Goal: Transaction & Acquisition: Download file/media

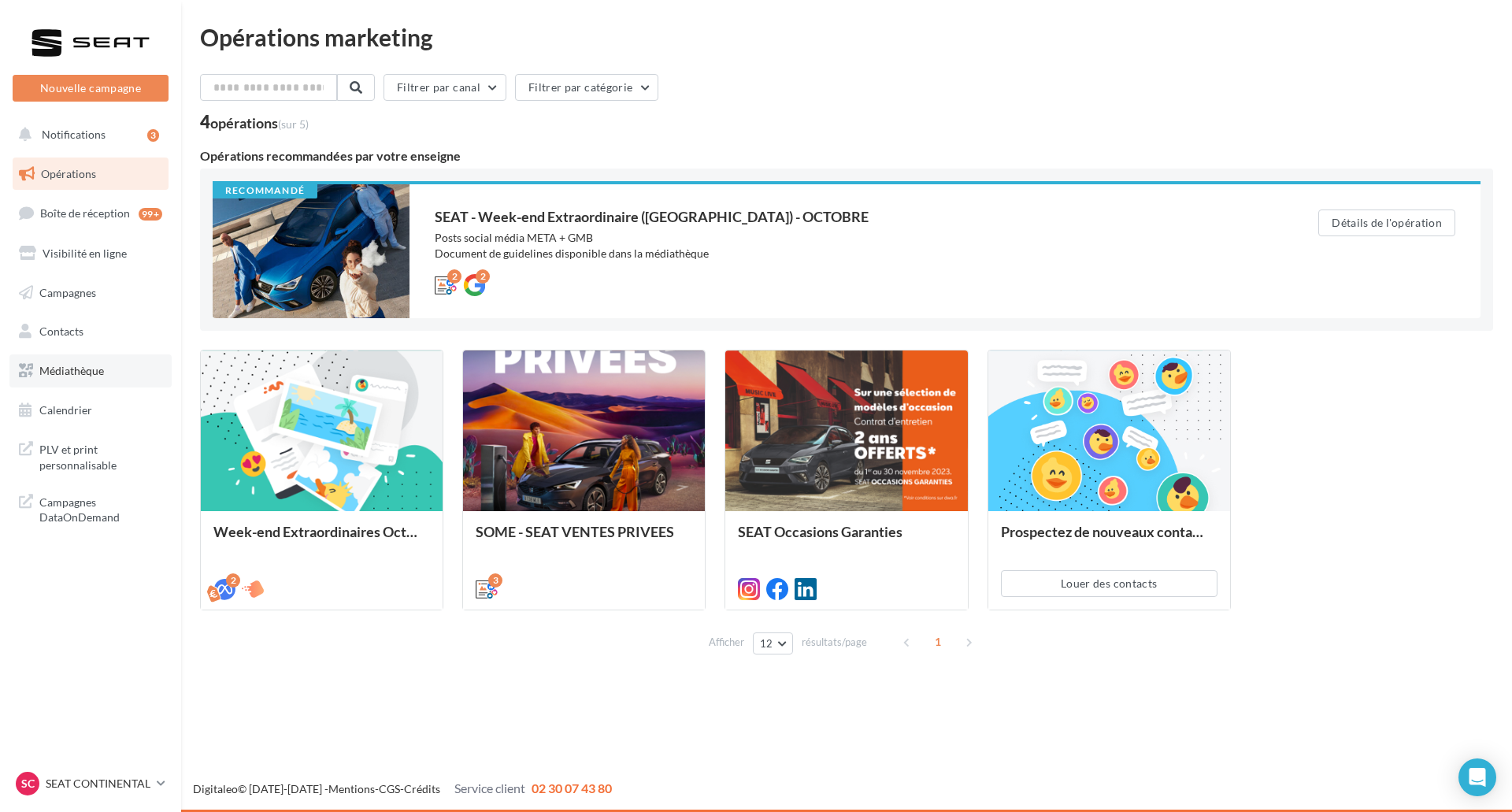
click at [92, 375] on span "Médiathèque" at bounding box center [72, 371] width 64 height 13
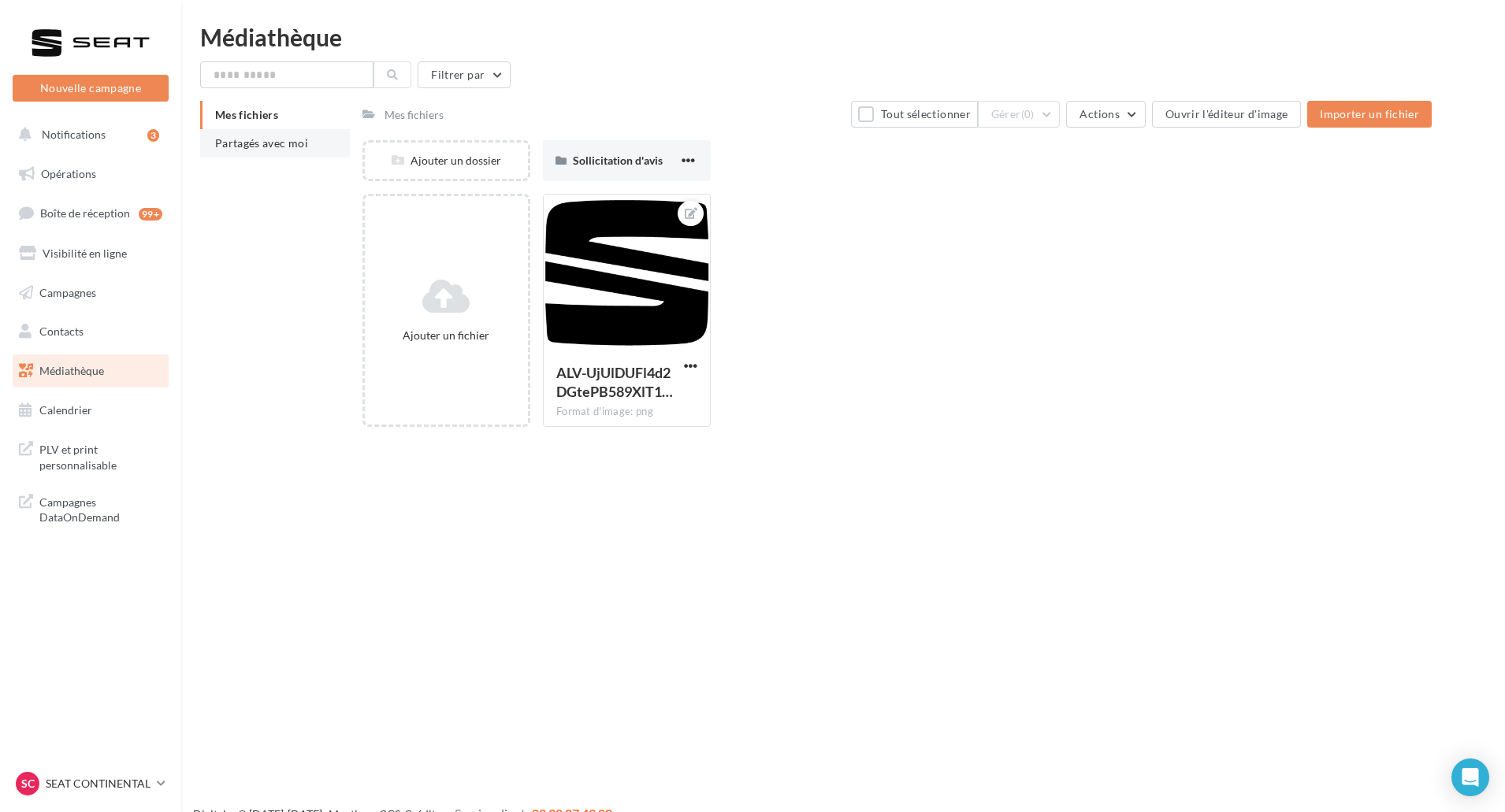
click at [289, 149] on span "Partagés avec moi" at bounding box center [261, 143] width 93 height 13
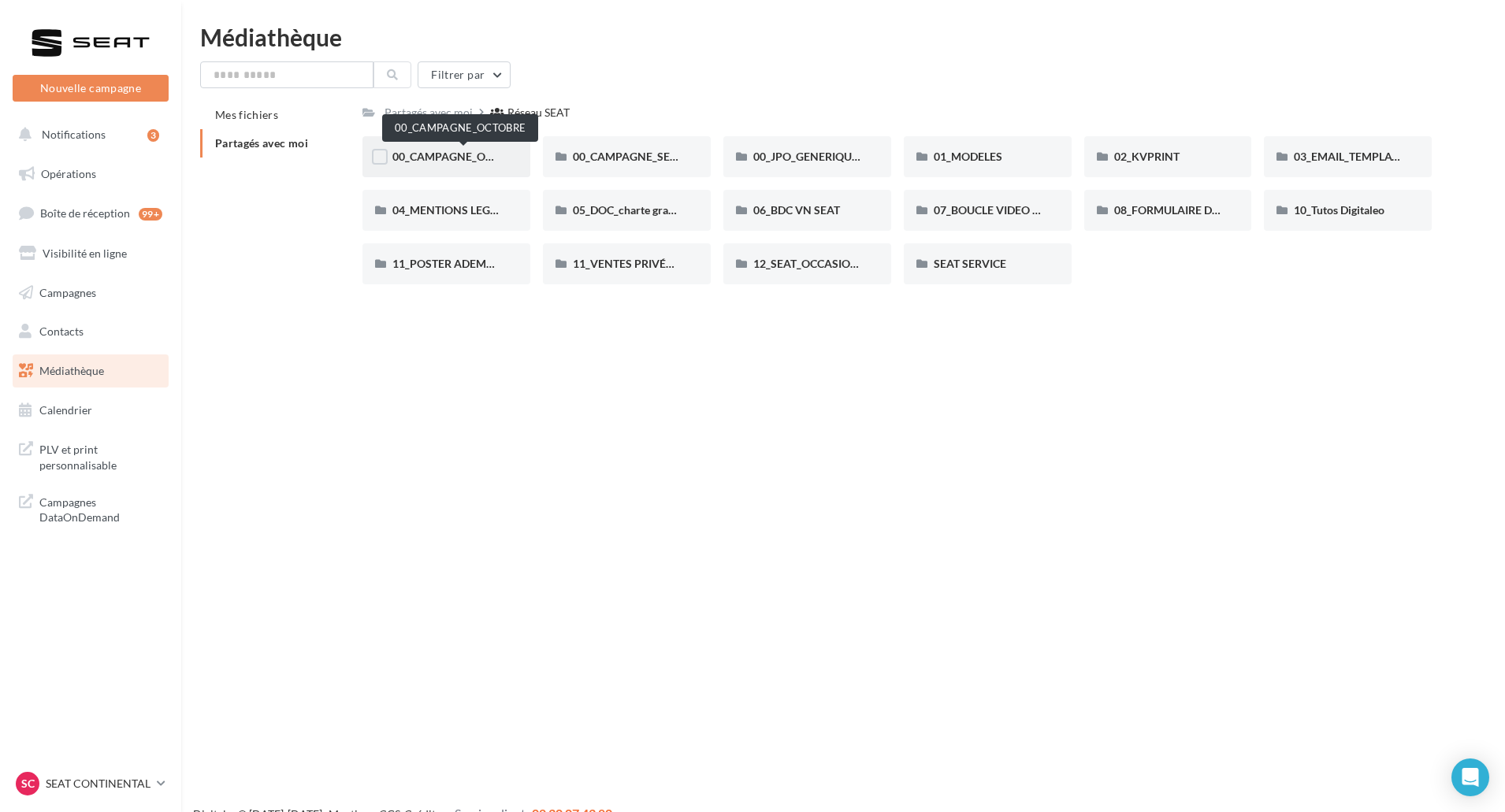
click at [463, 157] on span "00_CAMPAGNE_OCTOBRE" at bounding box center [460, 156] width 134 height 13
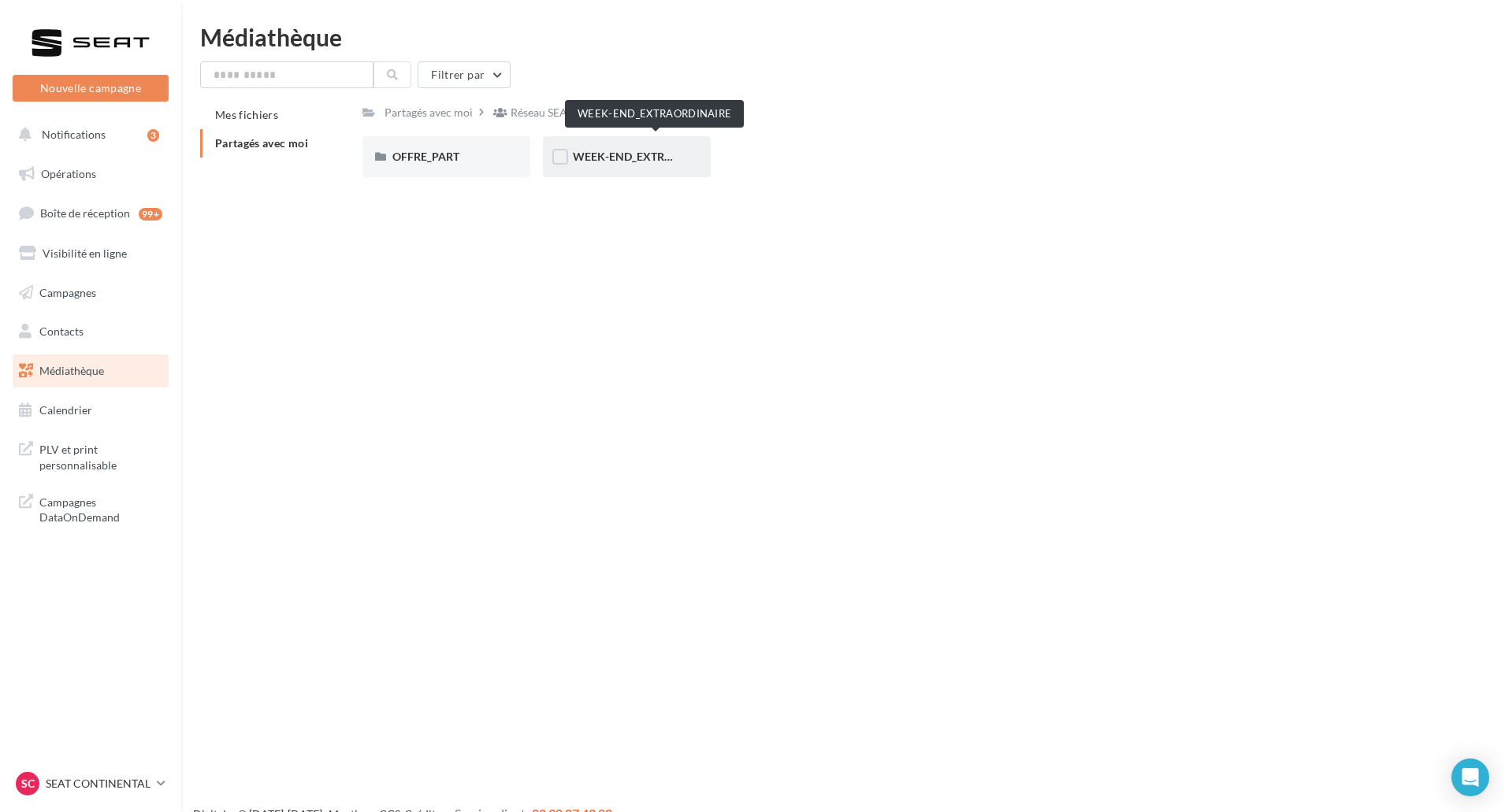
click at [612, 153] on span "WEEK-END_EXTRAORDINAIRE" at bounding box center [652, 156] width 159 height 13
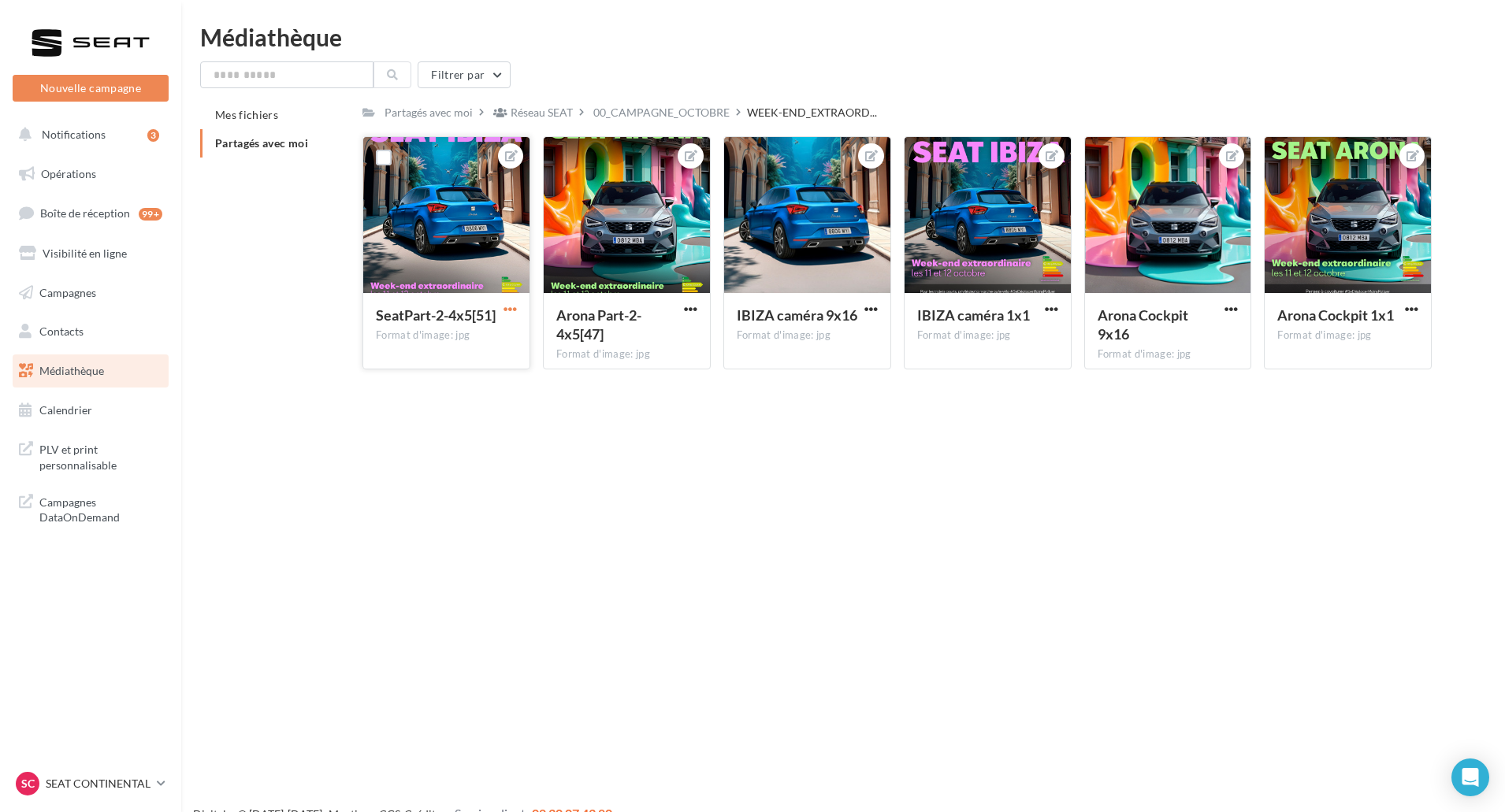
click at [509, 312] on span "button" at bounding box center [510, 309] width 13 height 13
click at [489, 343] on button "Ouvrir l'éditeur d'image" at bounding box center [437, 340] width 167 height 41
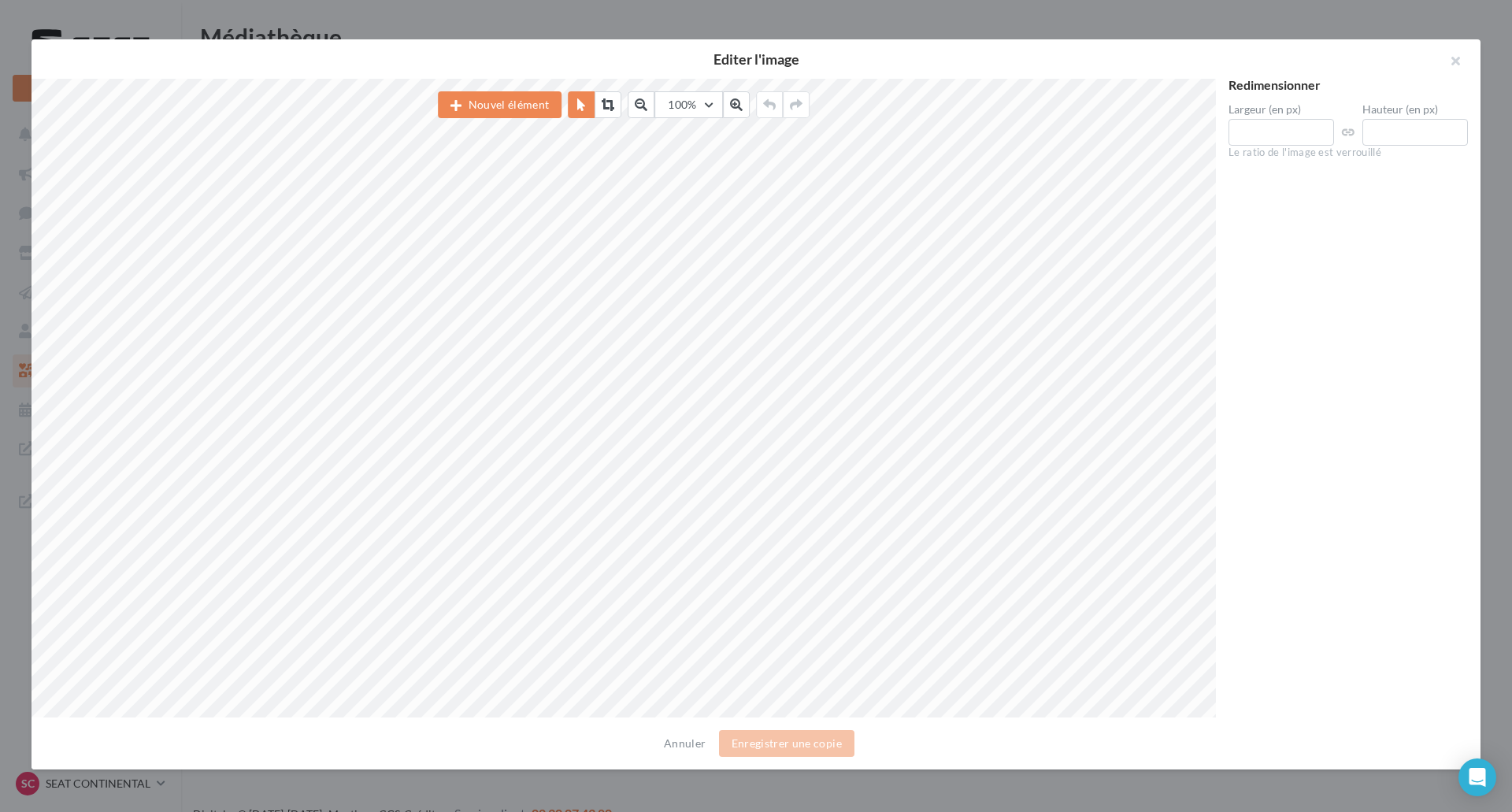
click at [1036, 16] on div at bounding box center [756, 406] width 1512 height 812
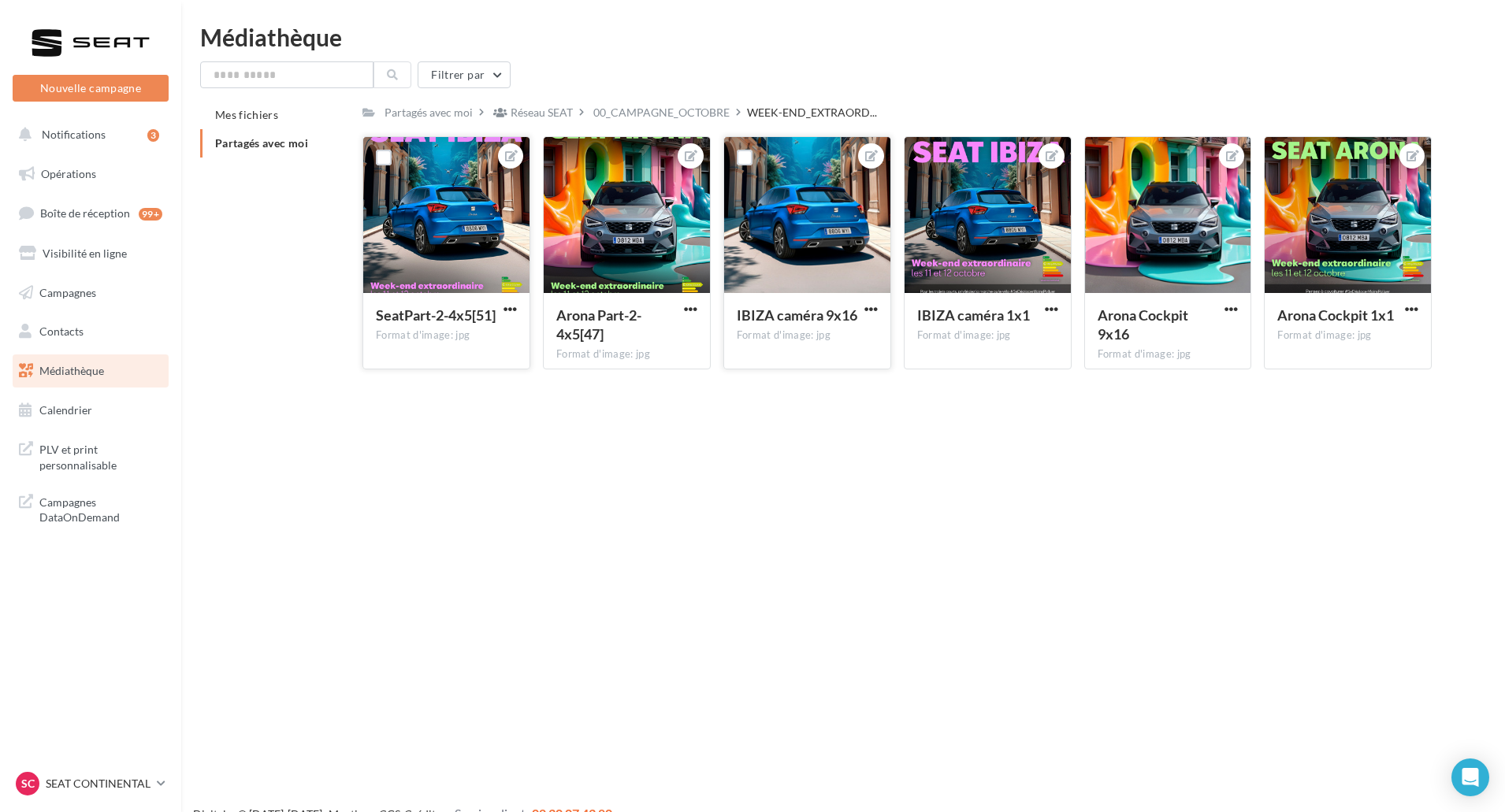
click at [885, 309] on div "IBIZA caméra 9x16 Format d'image: jpg" at bounding box center [807, 330] width 167 height 74
click at [870, 310] on span "button" at bounding box center [871, 309] width 13 height 13
click at [844, 391] on button "Télécharger" at bounding box center [798, 380] width 167 height 41
click at [1054, 316] on button "button" at bounding box center [1051, 310] width 20 height 16
click at [1054, 309] on span "button" at bounding box center [1052, 309] width 13 height 13
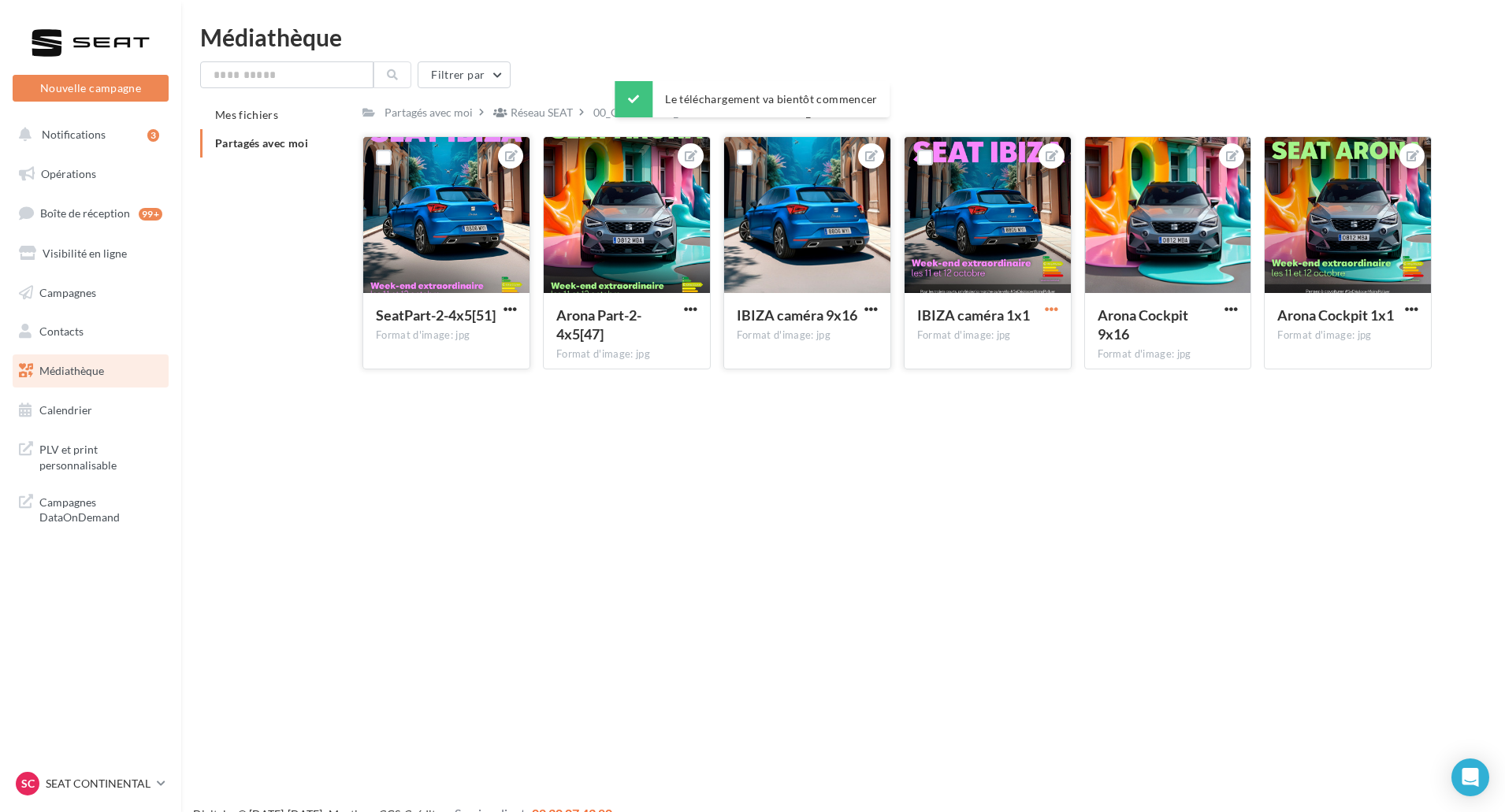
click at [1047, 309] on span "button" at bounding box center [1052, 309] width 13 height 13
click at [1009, 380] on button "Télécharger" at bounding box center [979, 380] width 167 height 41
click at [1236, 307] on span "button" at bounding box center [1231, 309] width 13 height 13
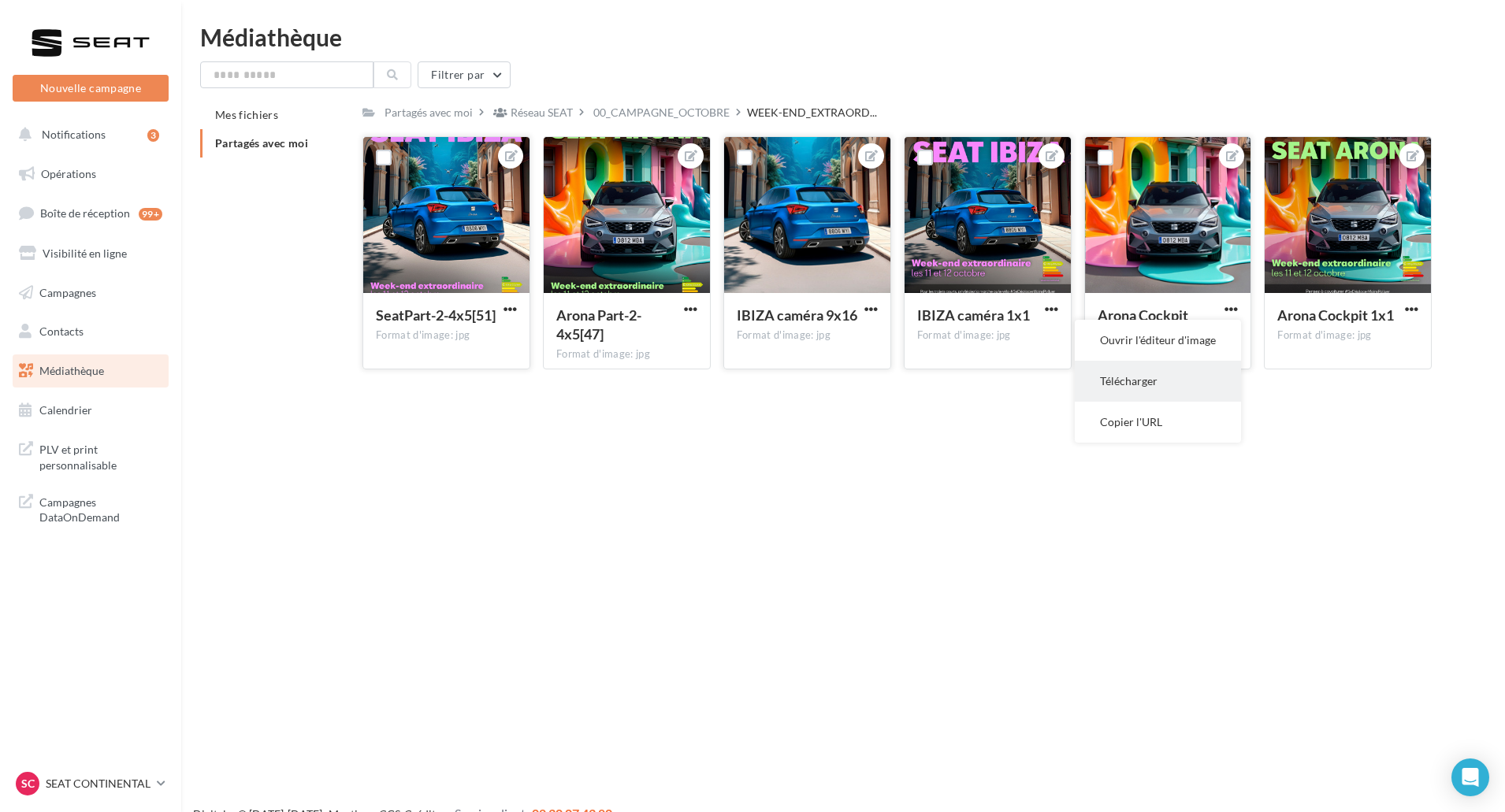
click at [1188, 376] on button "Télécharger" at bounding box center [1158, 380] width 167 height 41
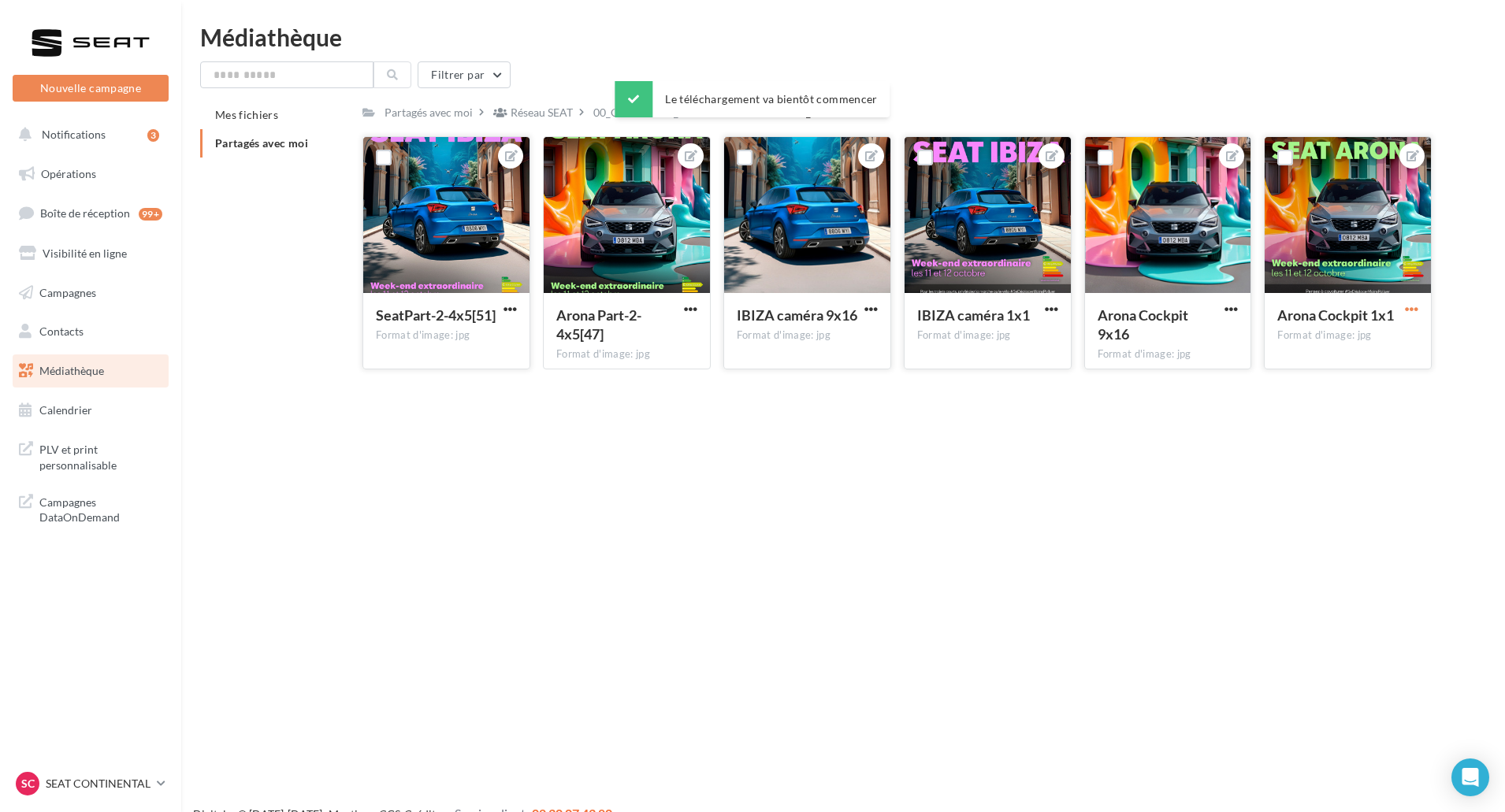
click at [1414, 310] on span "button" at bounding box center [1411, 309] width 13 height 13
click at [1343, 395] on button "Télécharger" at bounding box center [1338, 380] width 167 height 41
click at [492, 305] on div "SeatPart-2-4x5[51] Format d'image: jpg" at bounding box center [447, 330] width 167 height 74
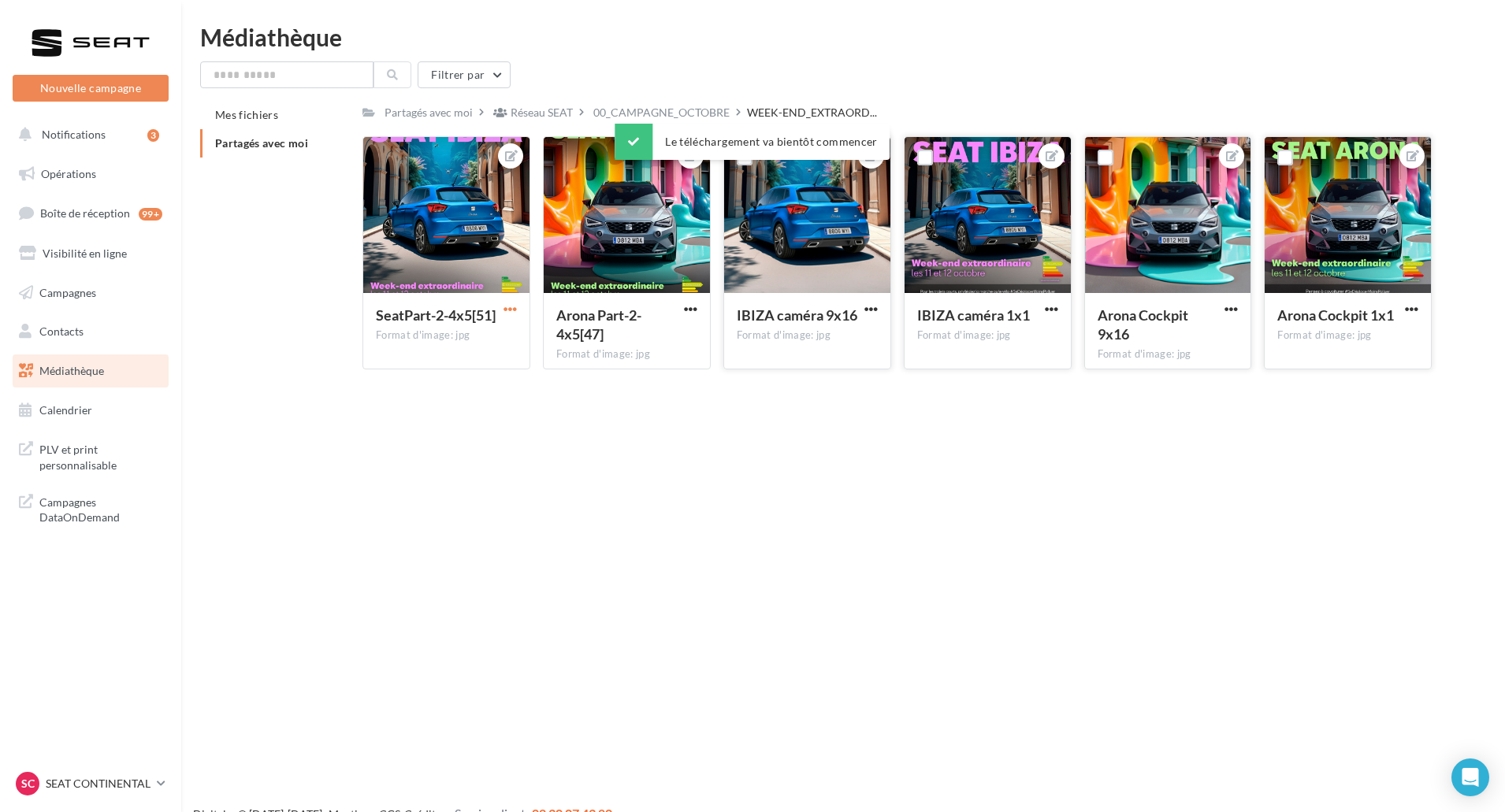
click at [504, 306] on span "button" at bounding box center [510, 309] width 13 height 13
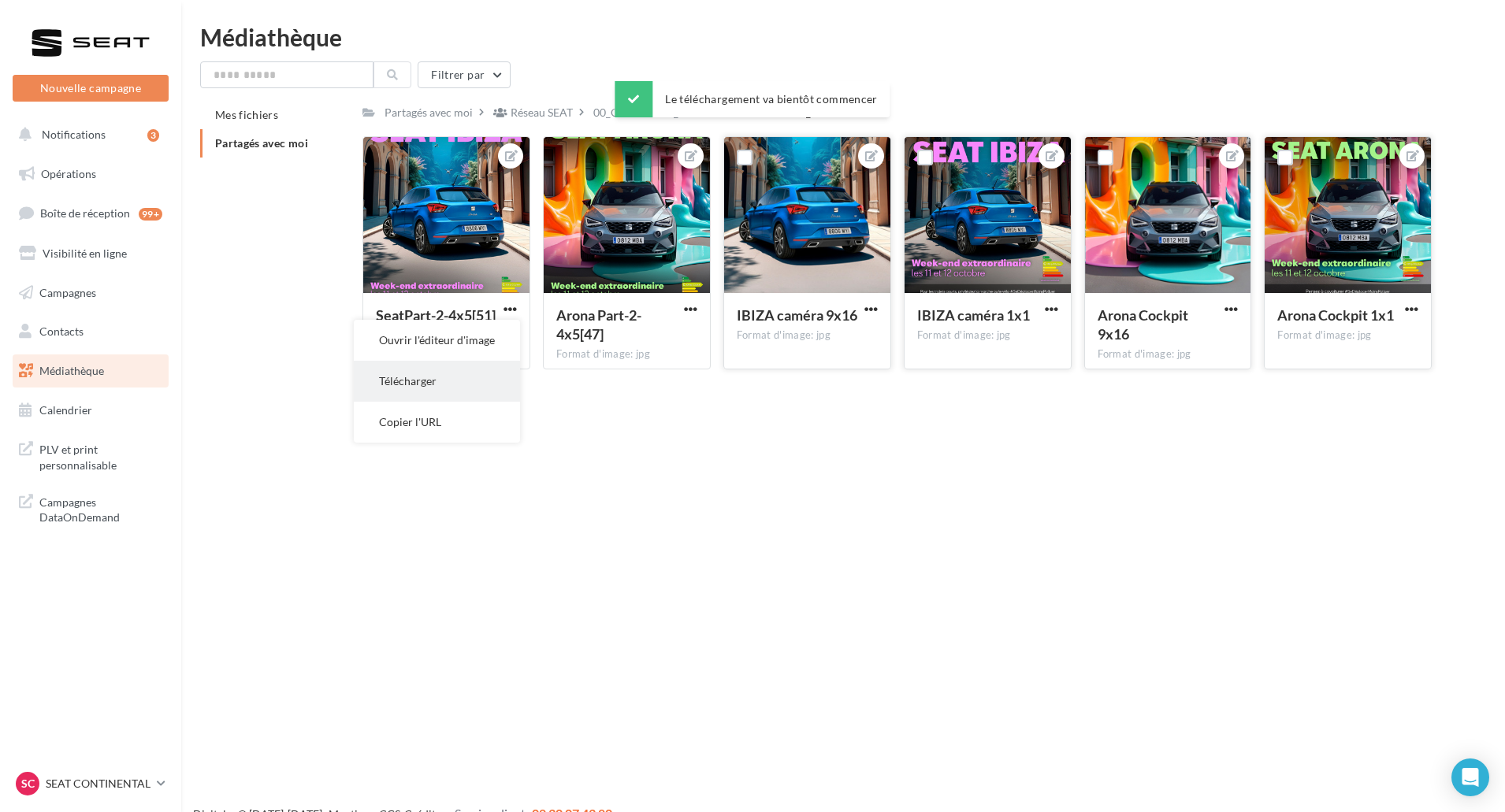
click at [499, 379] on button "Télécharger" at bounding box center [437, 380] width 167 height 41
